Goal: Task Accomplishment & Management: Manage account settings

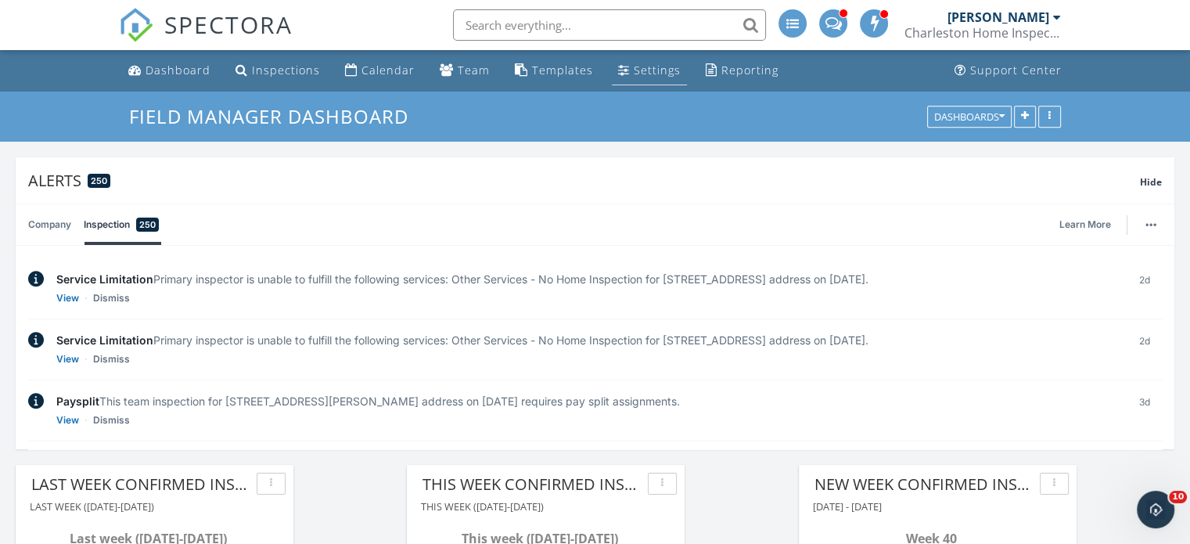
click at [636, 71] on div "Settings" at bounding box center [657, 70] width 47 height 15
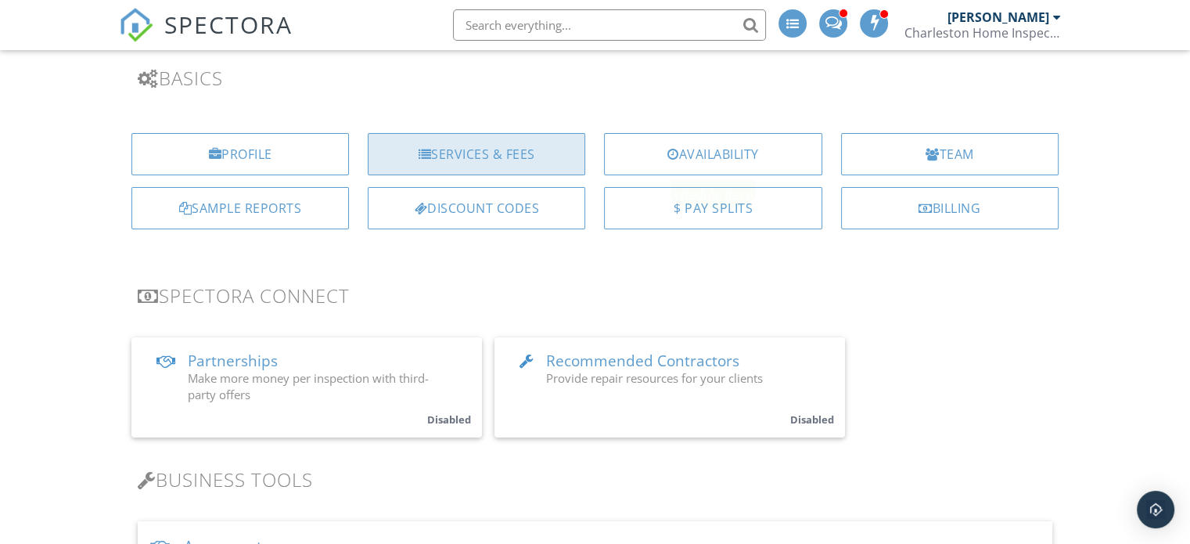
scroll to position [110, 0]
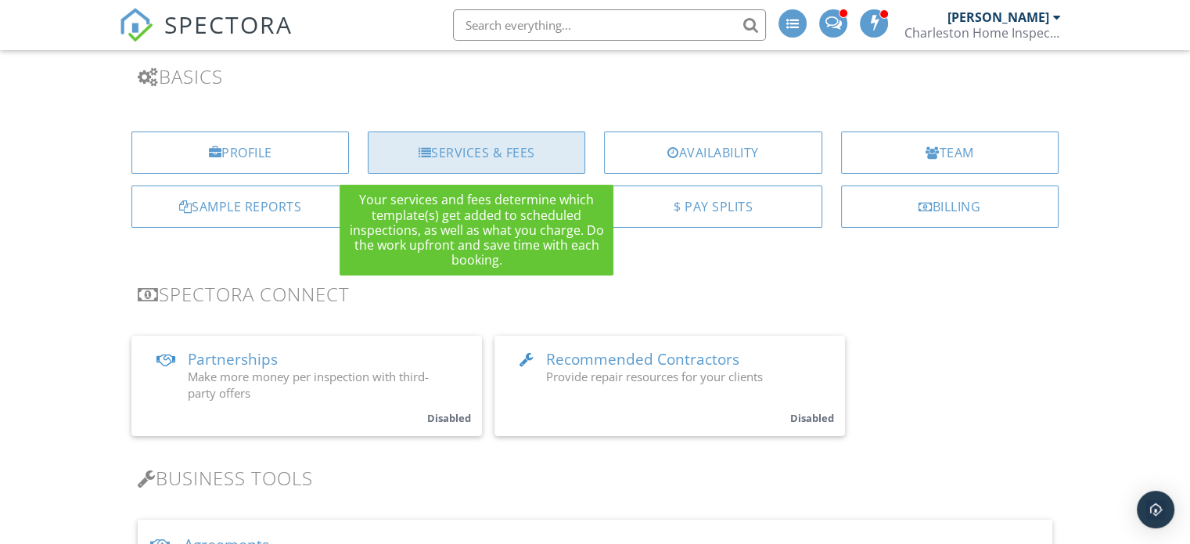
click at [493, 149] on div "Services & Fees" at bounding box center [476, 152] width 217 height 42
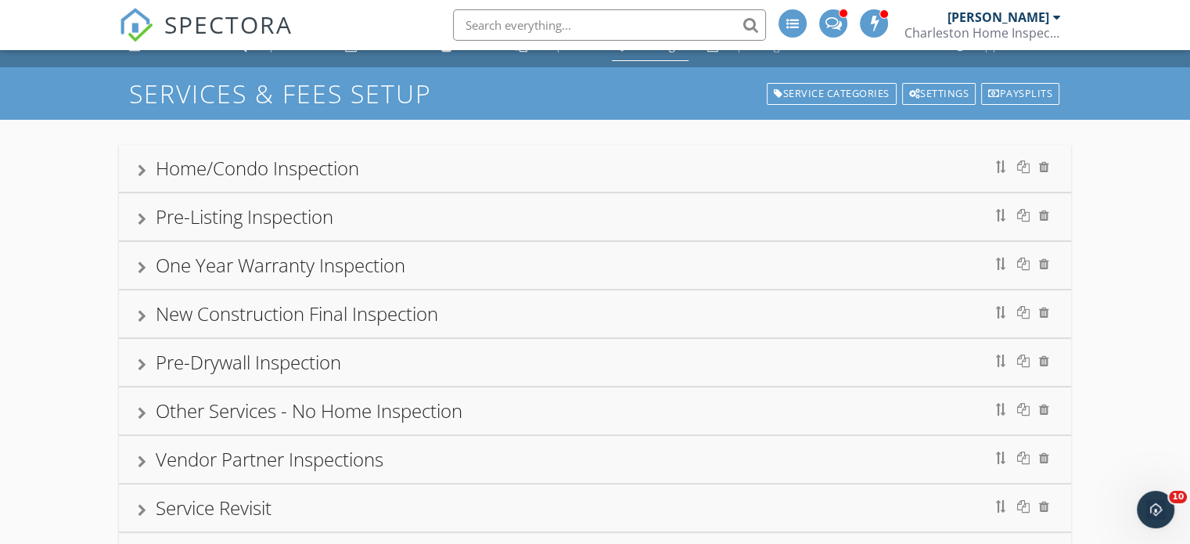
scroll to position [23, 0]
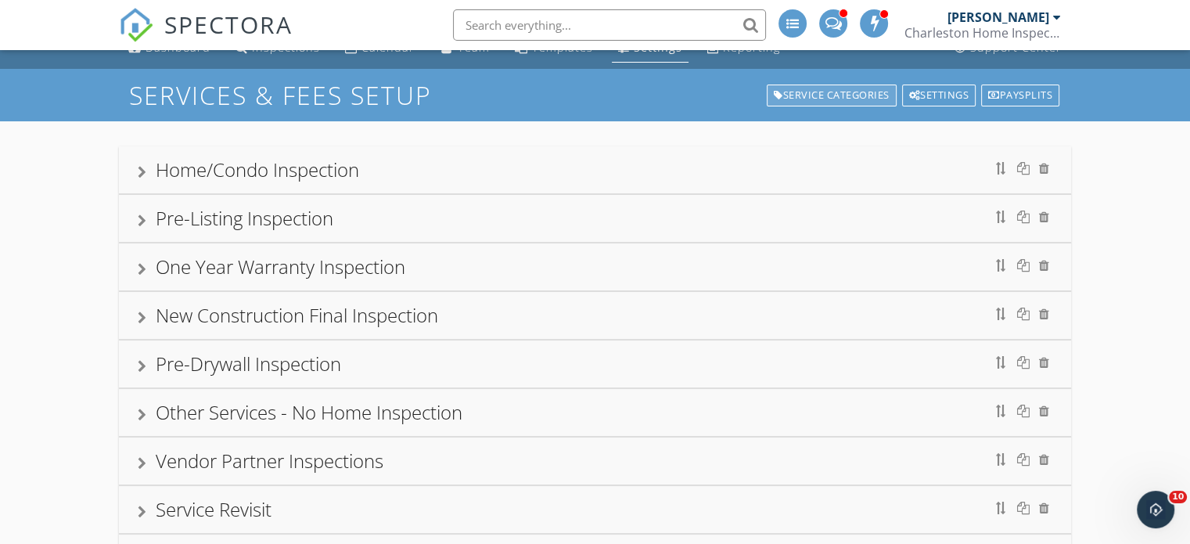
click at [852, 92] on div "Service Categories" at bounding box center [832, 95] width 130 height 22
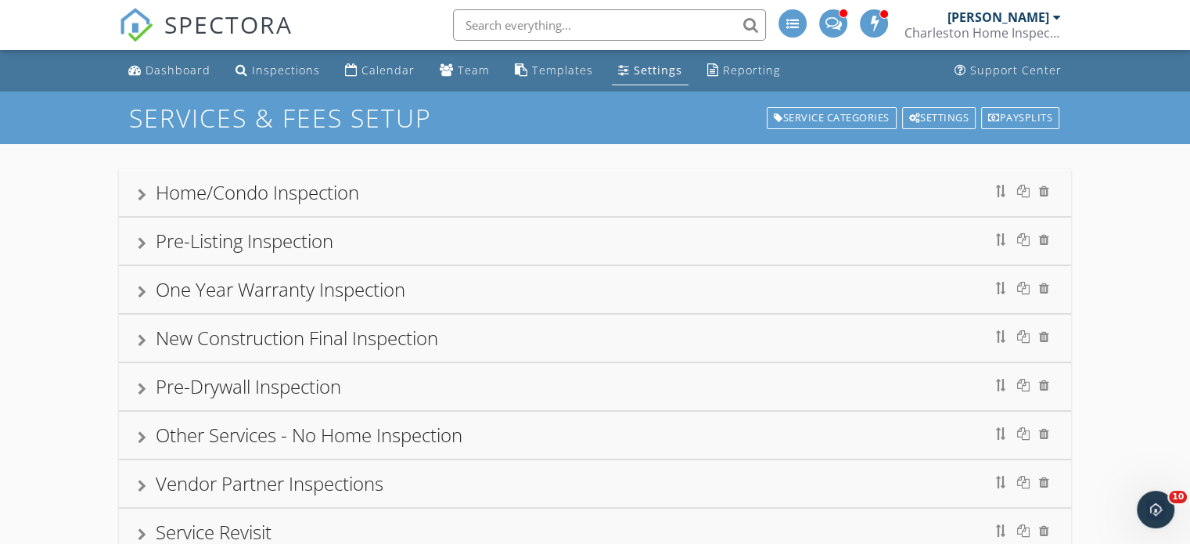
click at [140, 189] on div at bounding box center [142, 195] width 9 height 13
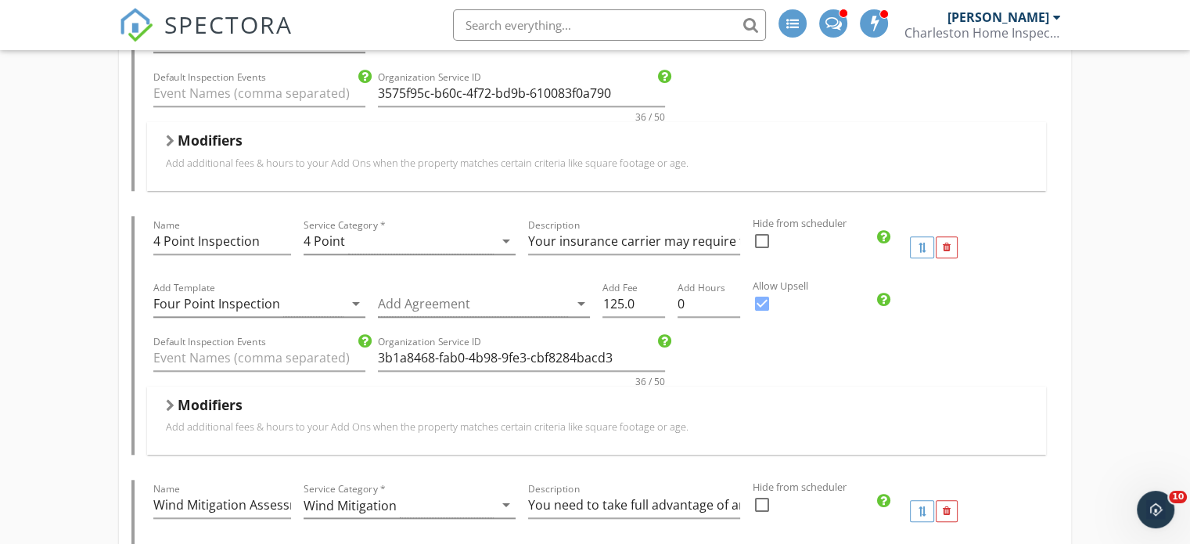
scroll to position [1452, 0]
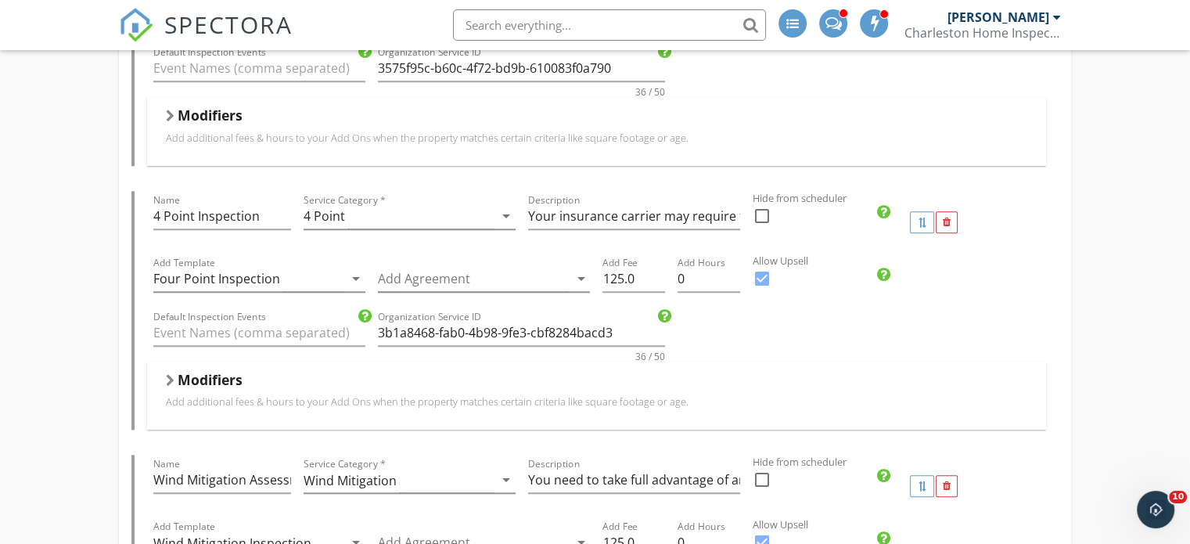
drag, startPoint x: 482, startPoint y: 271, endPoint x: 1151, endPoint y: 124, distance: 685.7
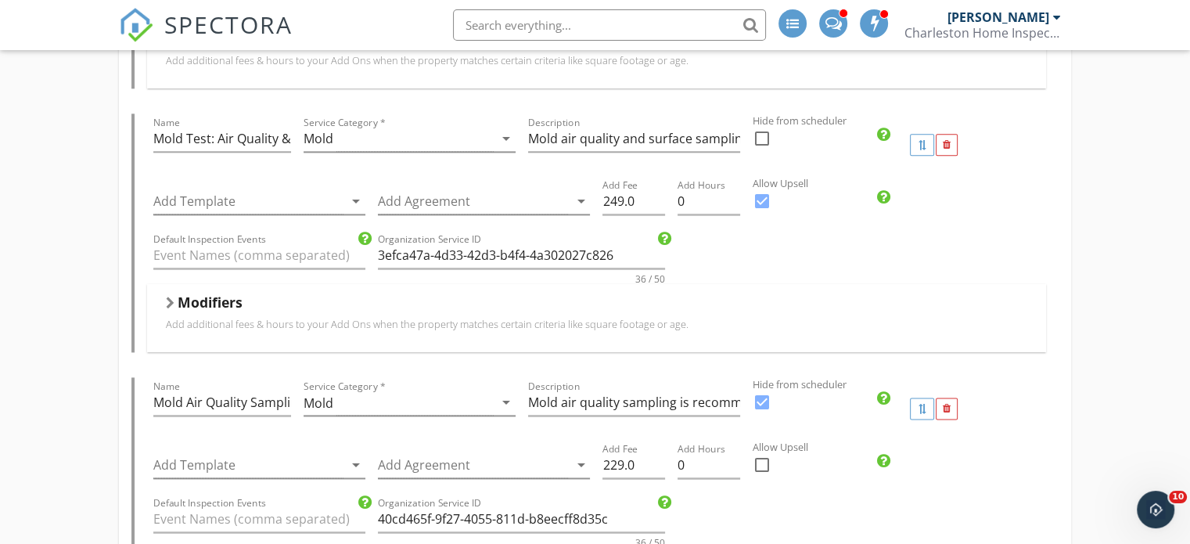
scroll to position [2086, 0]
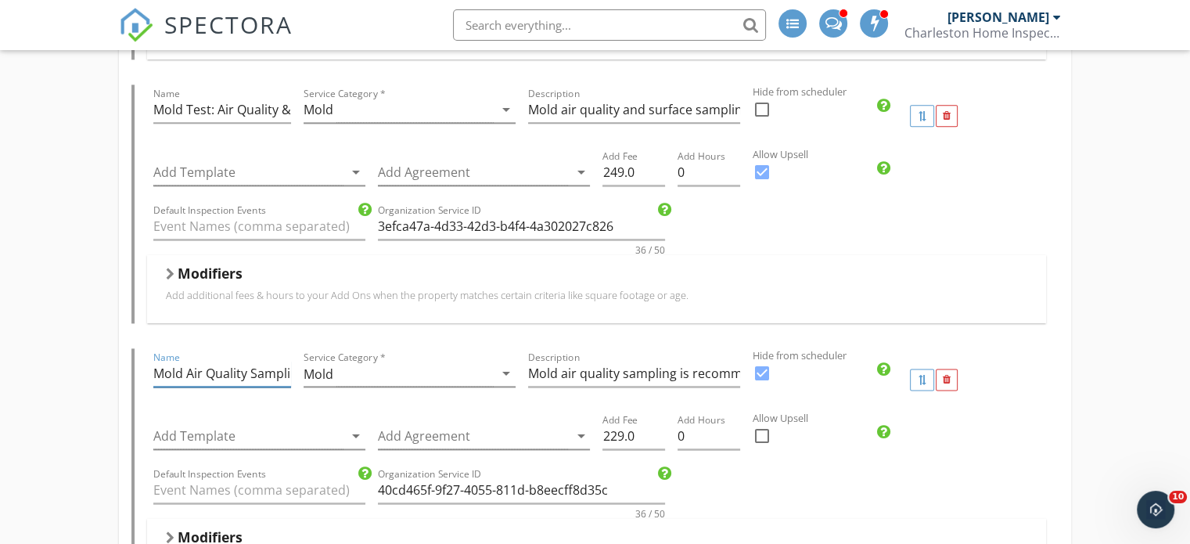
click at [248, 368] on input "Mold Air Quality Sampling" at bounding box center [221, 374] width 137 height 26
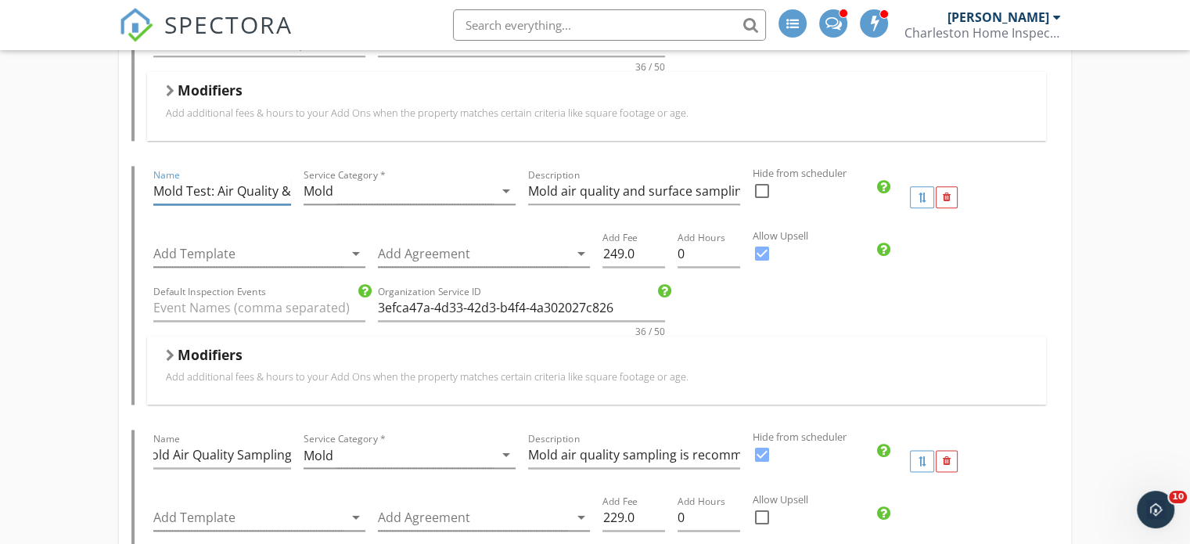
scroll to position [0, 0]
click at [253, 182] on input "Mold Test: Air Quality & Surface Sampling" at bounding box center [221, 191] width 137 height 26
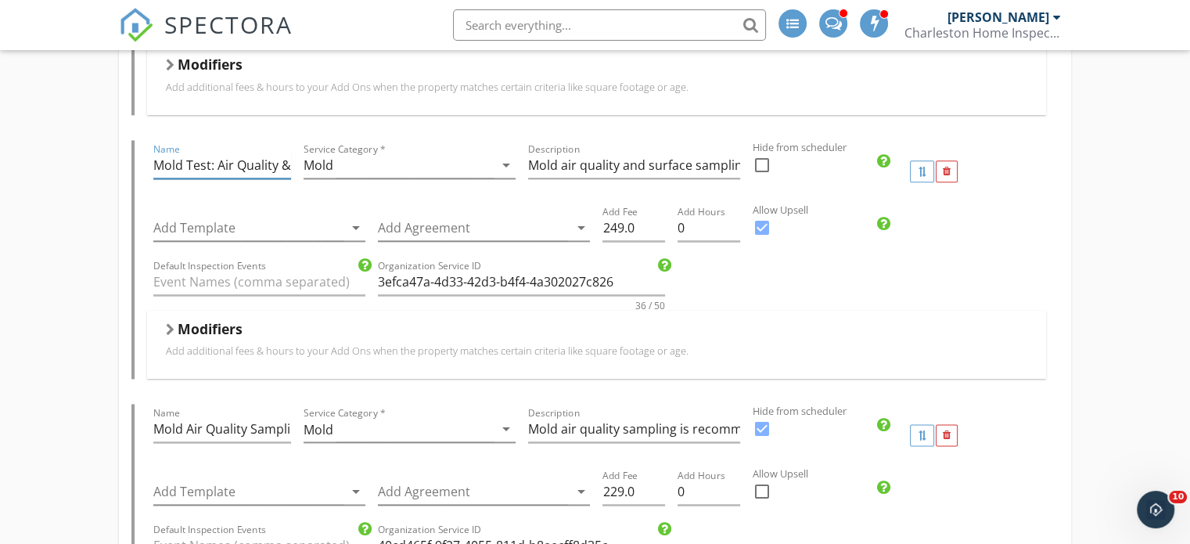
scroll to position [2028, 0]
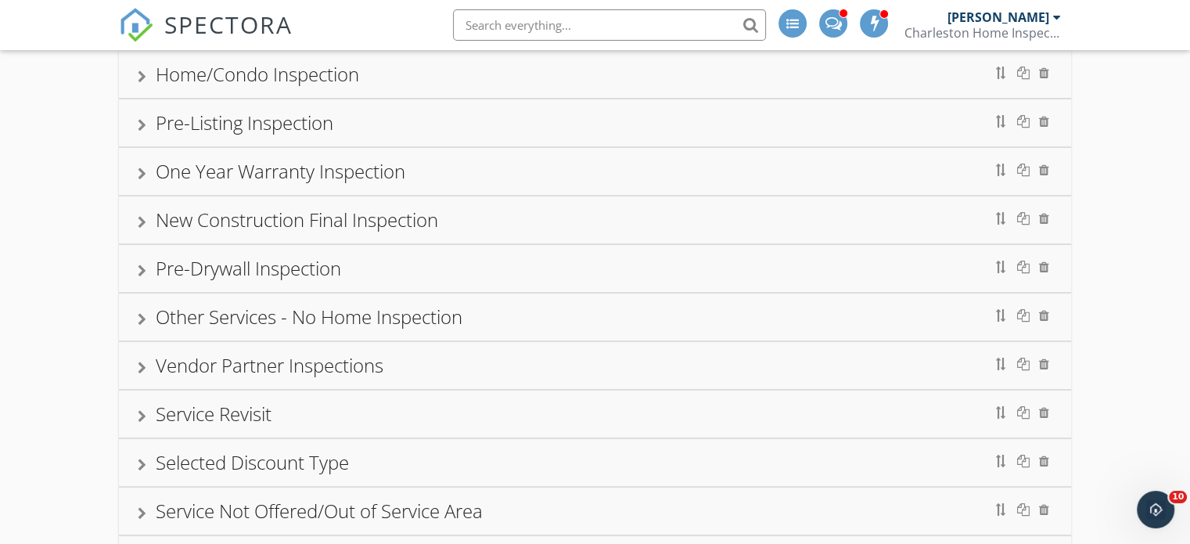
scroll to position [117, 0]
click at [142, 310] on div "Other Services - No Home Inspection" at bounding box center [595, 318] width 914 height 28
click at [142, 318] on div at bounding box center [142, 320] width 9 height 13
click at [180, 316] on div "Other Services - No Home Inspection" at bounding box center [309, 317] width 307 height 26
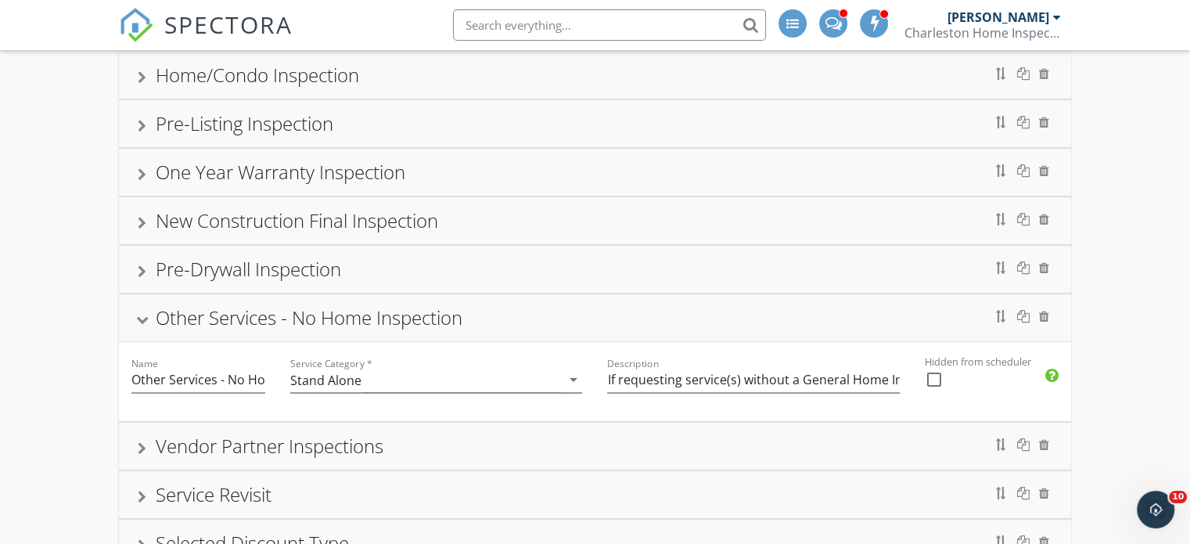
click at [218, 262] on div "Home/Condo Inspection Pre-Listing Inspection One Year Warranty Inspection New C…" at bounding box center [595, 358] width 952 height 613
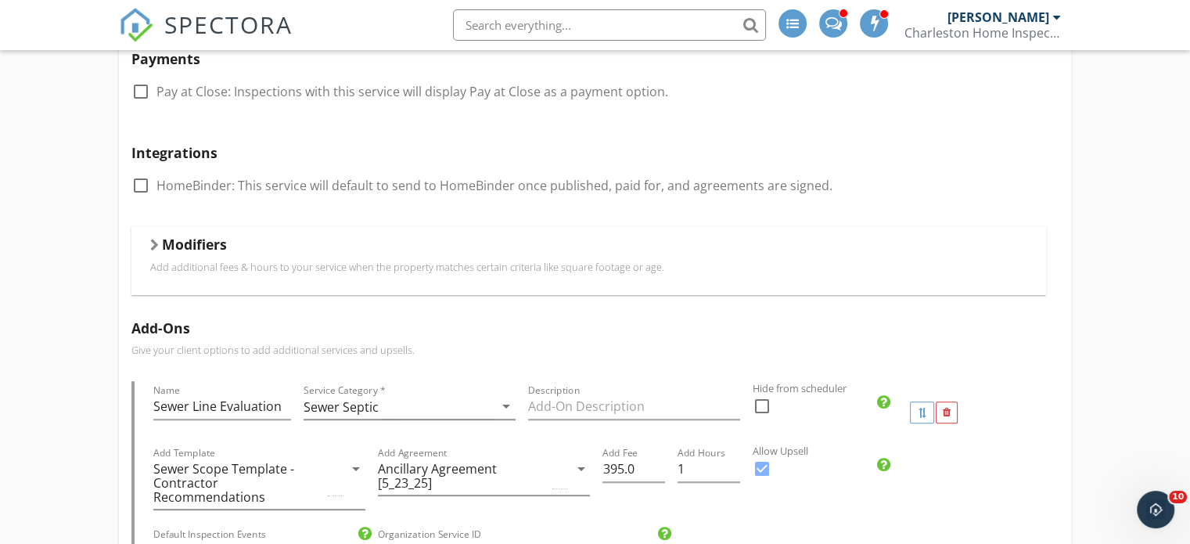
scroll to position [398, 0]
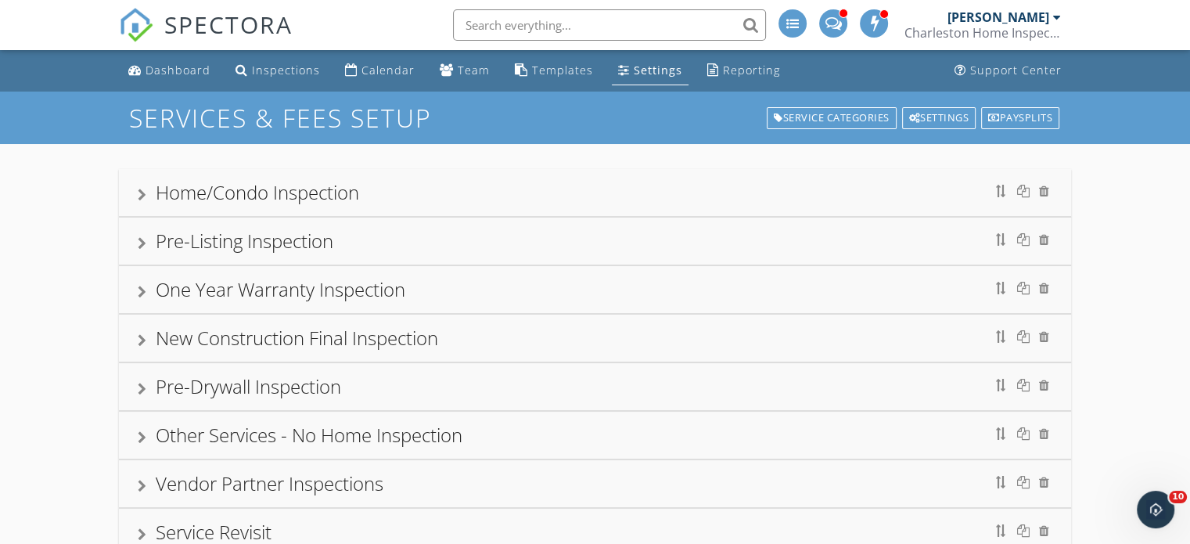
click at [195, 192] on div "Home/Condo Inspection" at bounding box center [257, 192] width 203 height 26
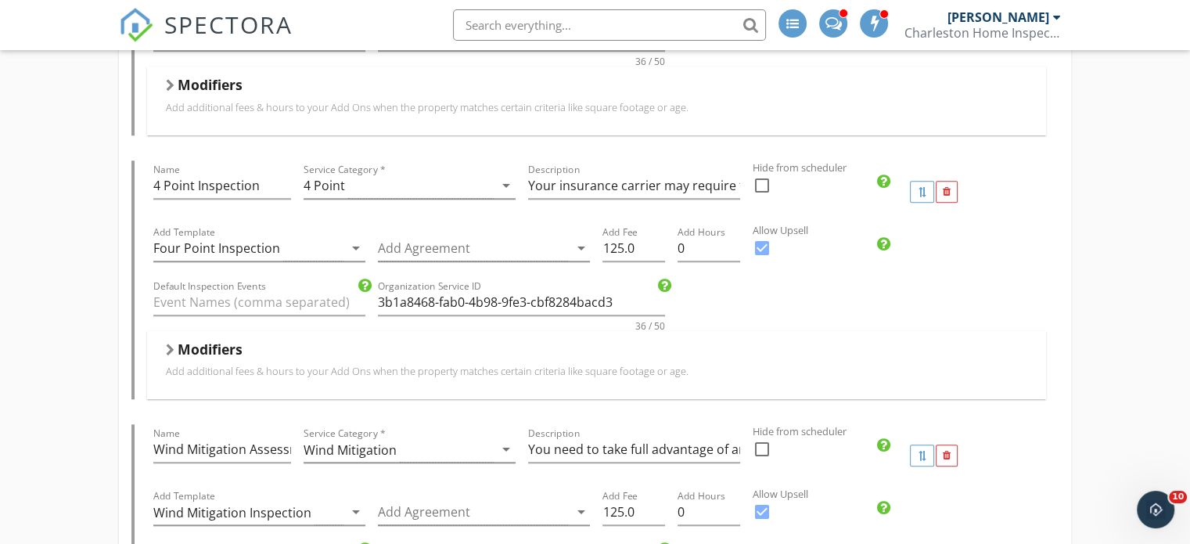
scroll to position [1480, 0]
